Goal: Check status: Check status

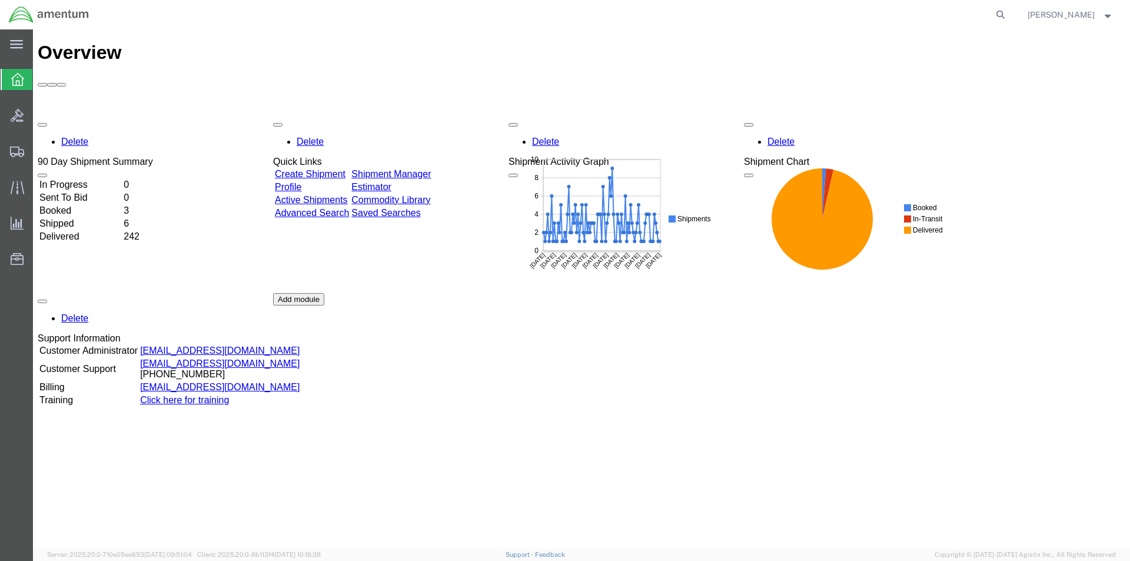
click at [1002, 4] on form at bounding box center [1000, 14] width 19 height 29
click at [1008, 8] on icon at bounding box center [1000, 14] width 16 height 16
paste input "S528-25274-1610"
click at [1008, 13] on icon at bounding box center [1000, 14] width 16 height 16
type input "S528-25274-1610"
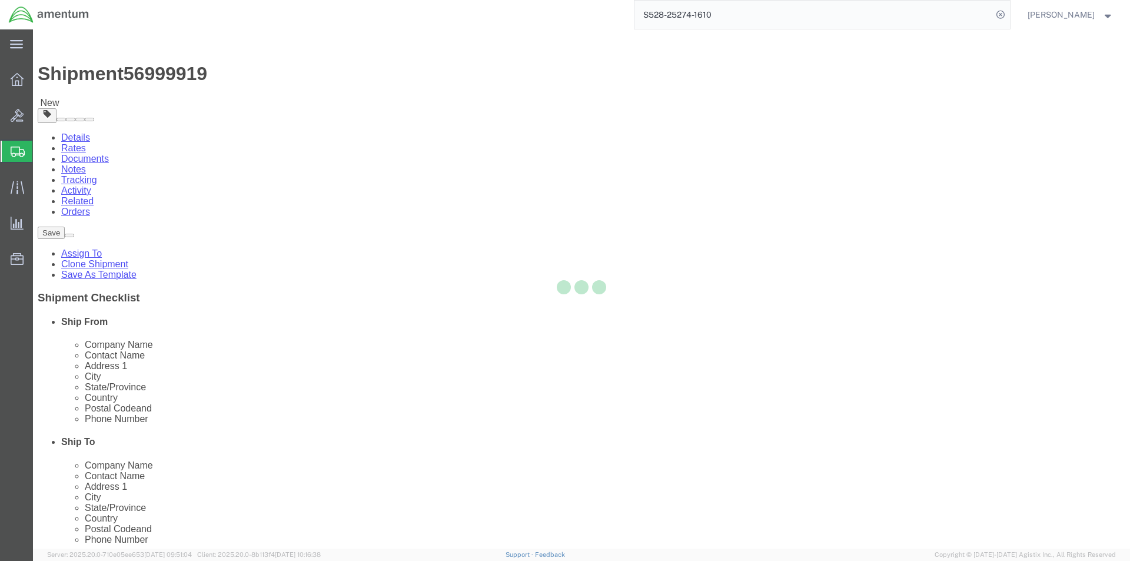
select select "42692"
select select "60191"
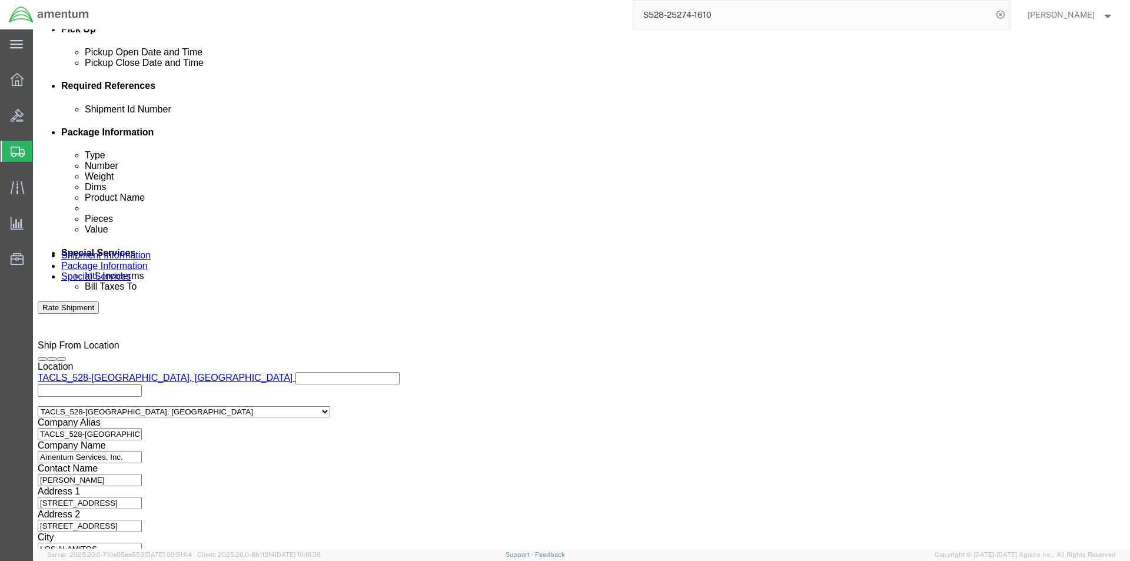
scroll to position [536, 0]
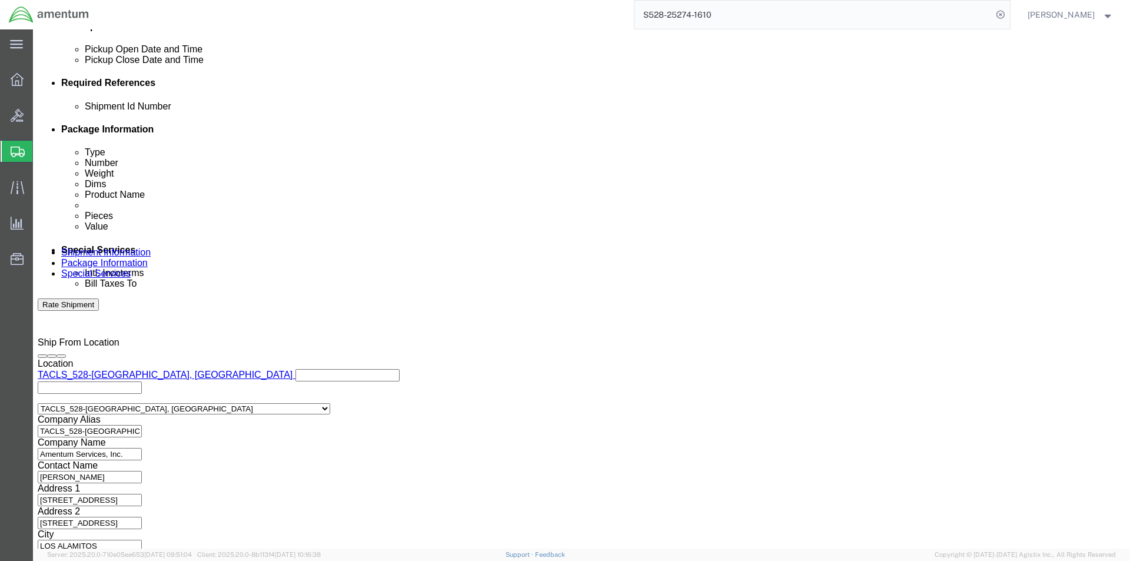
click button "Continue"
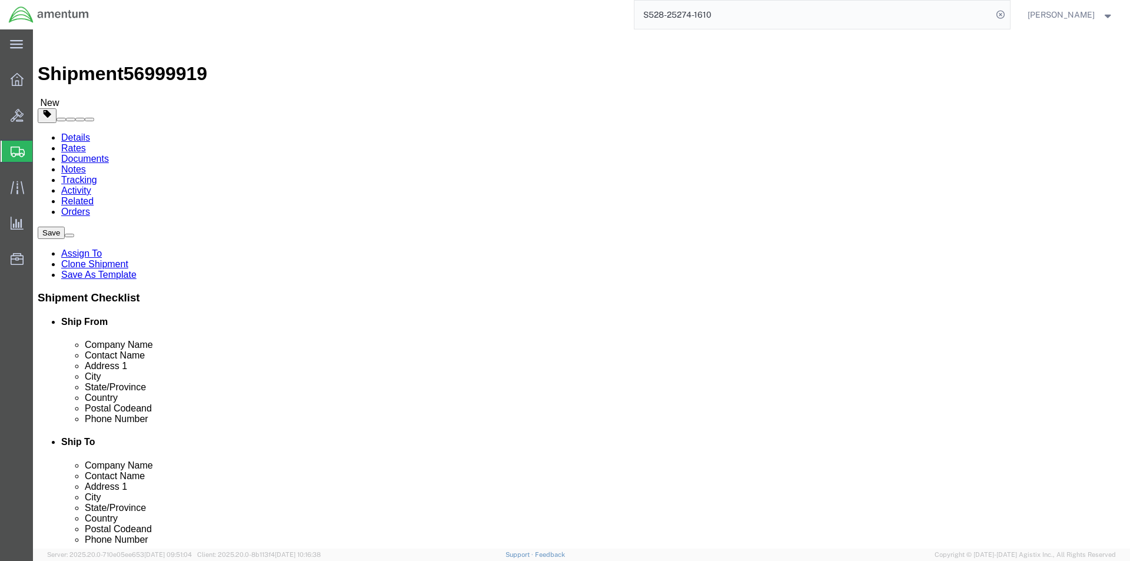
click button "Continue"
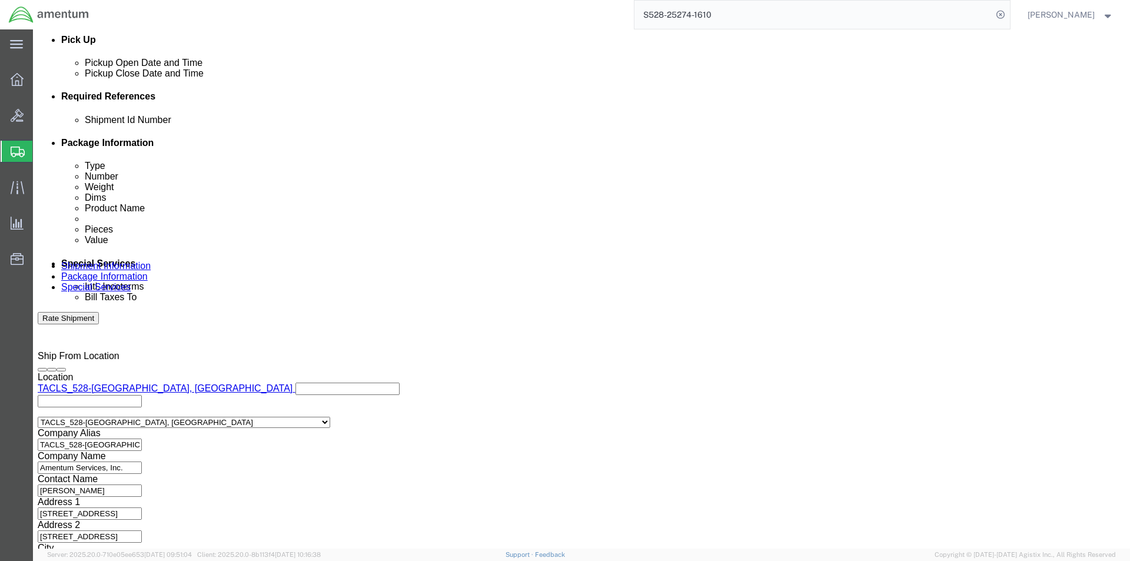
scroll to position [529, 0]
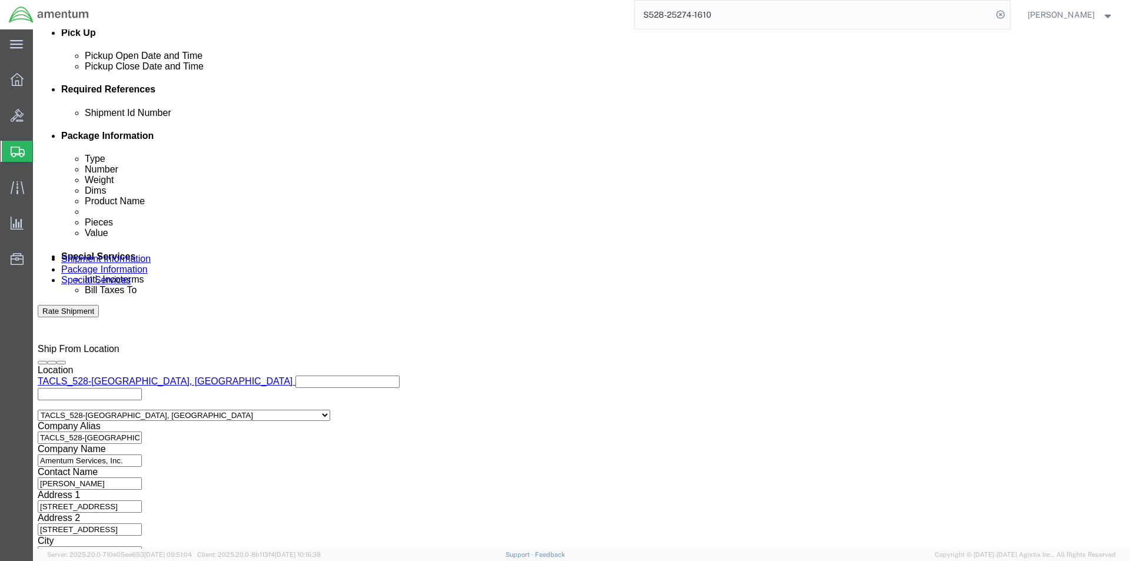
click button "Rate Shipment"
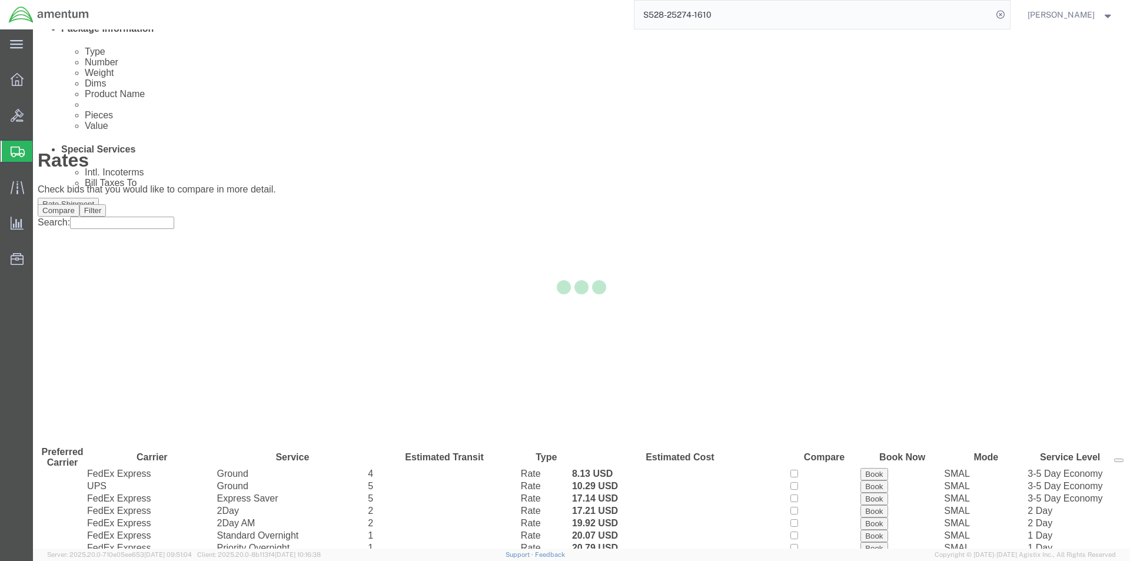
scroll to position [0, 0]
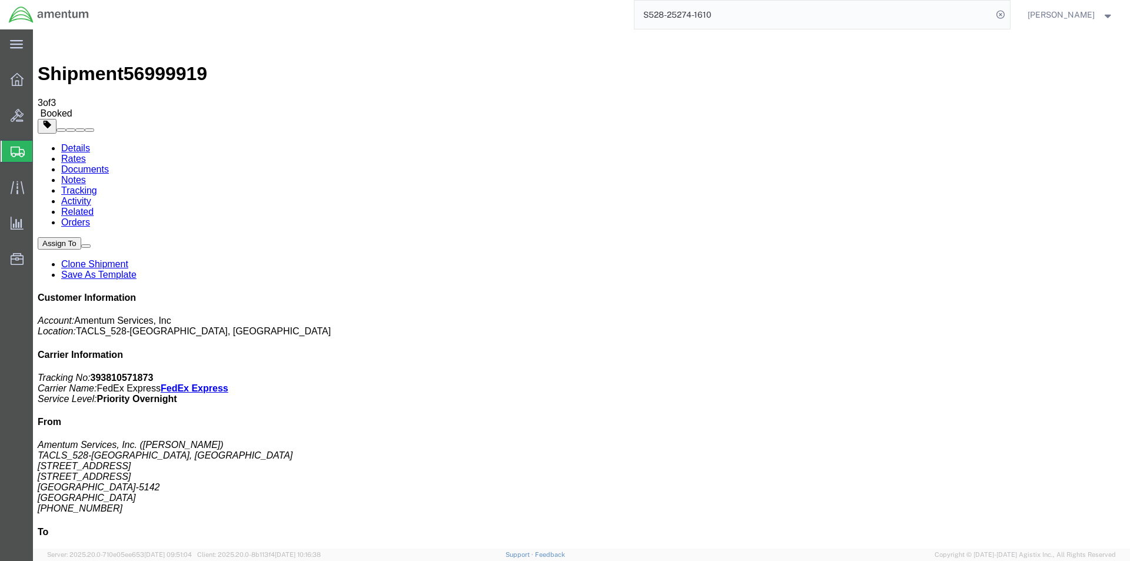
drag, startPoint x: 492, startPoint y: 186, endPoint x: 677, endPoint y: 185, distance: 184.7
click at [76, 143] on link "Details" at bounding box center [75, 148] width 29 height 10
click link "Schedule pickup request"
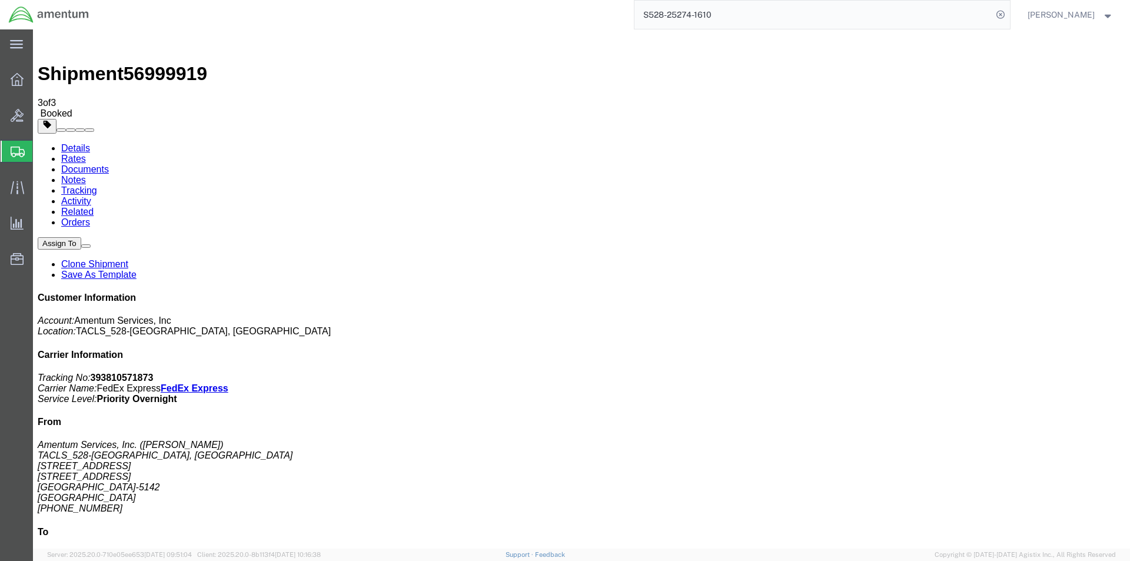
click b "393810571873"
click div "Customer Information Account: Amentum Services, Inc Location: TACLS_528-[GEOGRA…"
click b "393810571873"
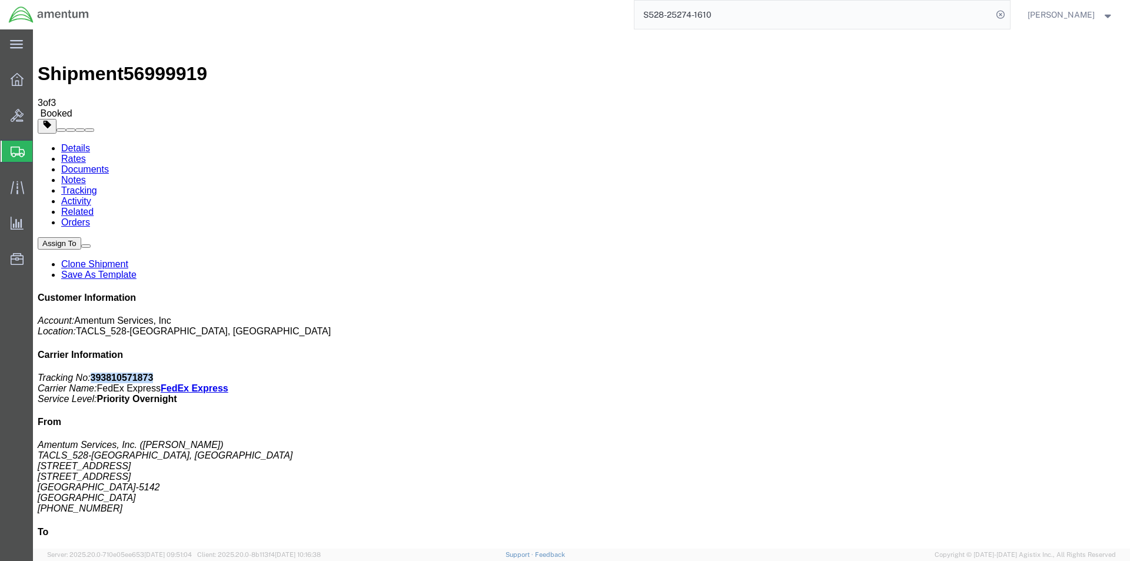
click b "393810571873"
copy b "393810571873"
click link "Documents"
